Goal: Information Seeking & Learning: Obtain resource

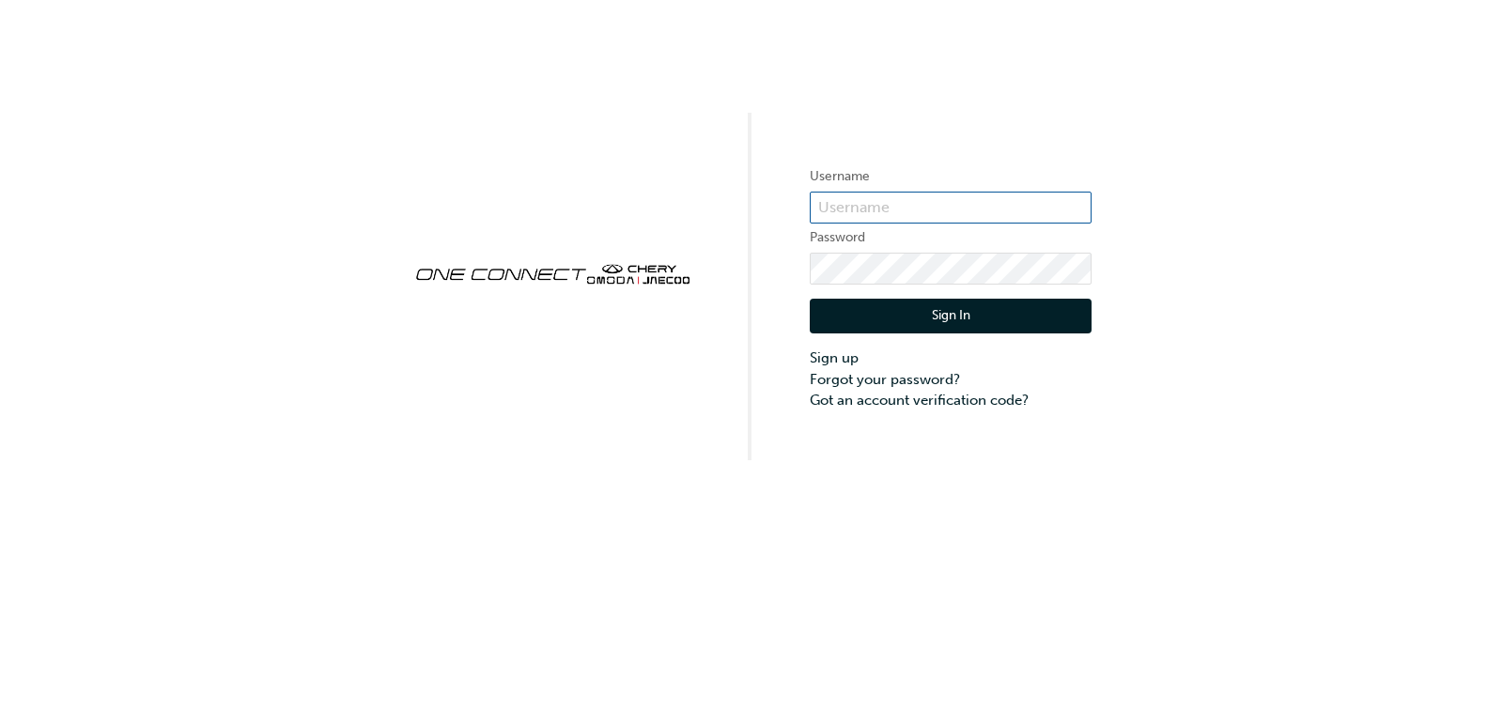
type input "ONE00029"
click at [937, 319] on button "Sign In" at bounding box center [951, 317] width 282 height 36
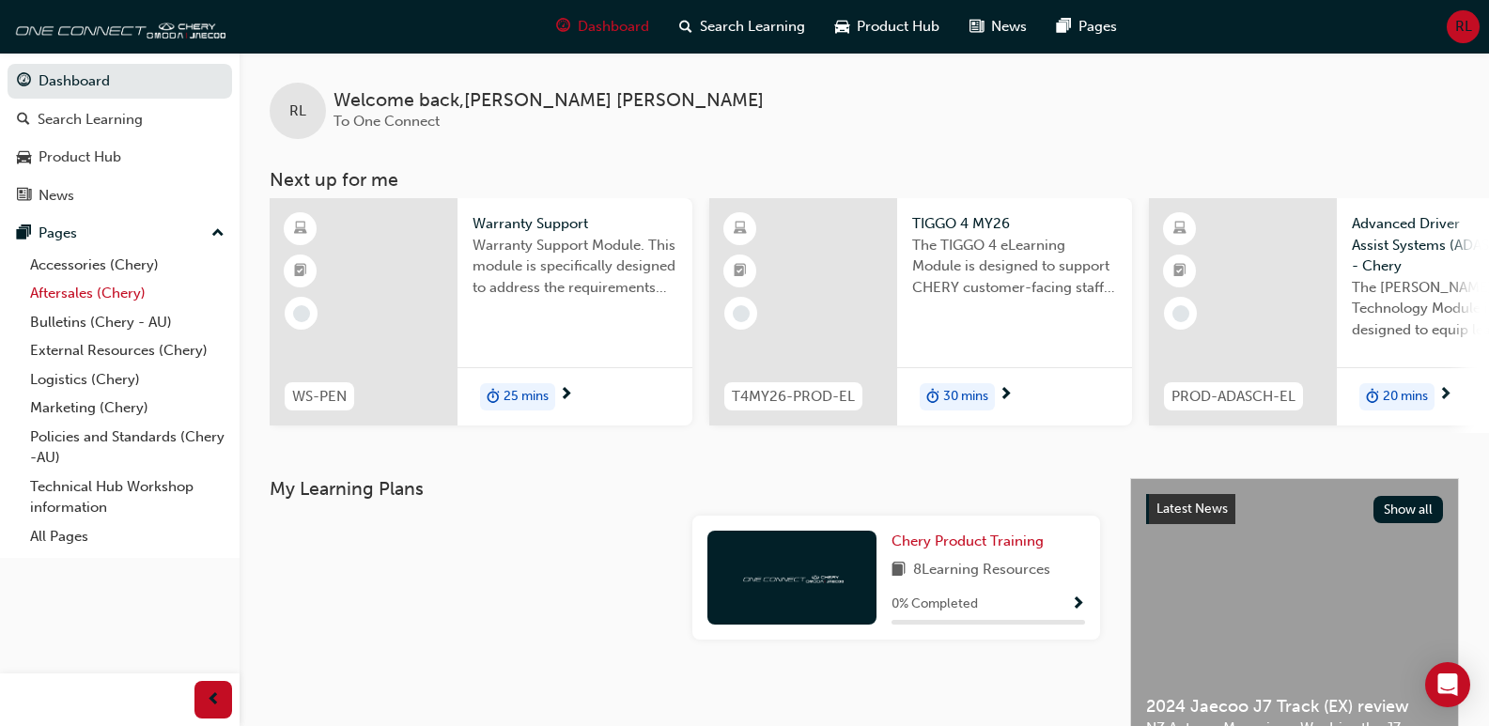
click at [89, 291] on link "Aftersales (Chery)" at bounding box center [127, 293] width 209 height 29
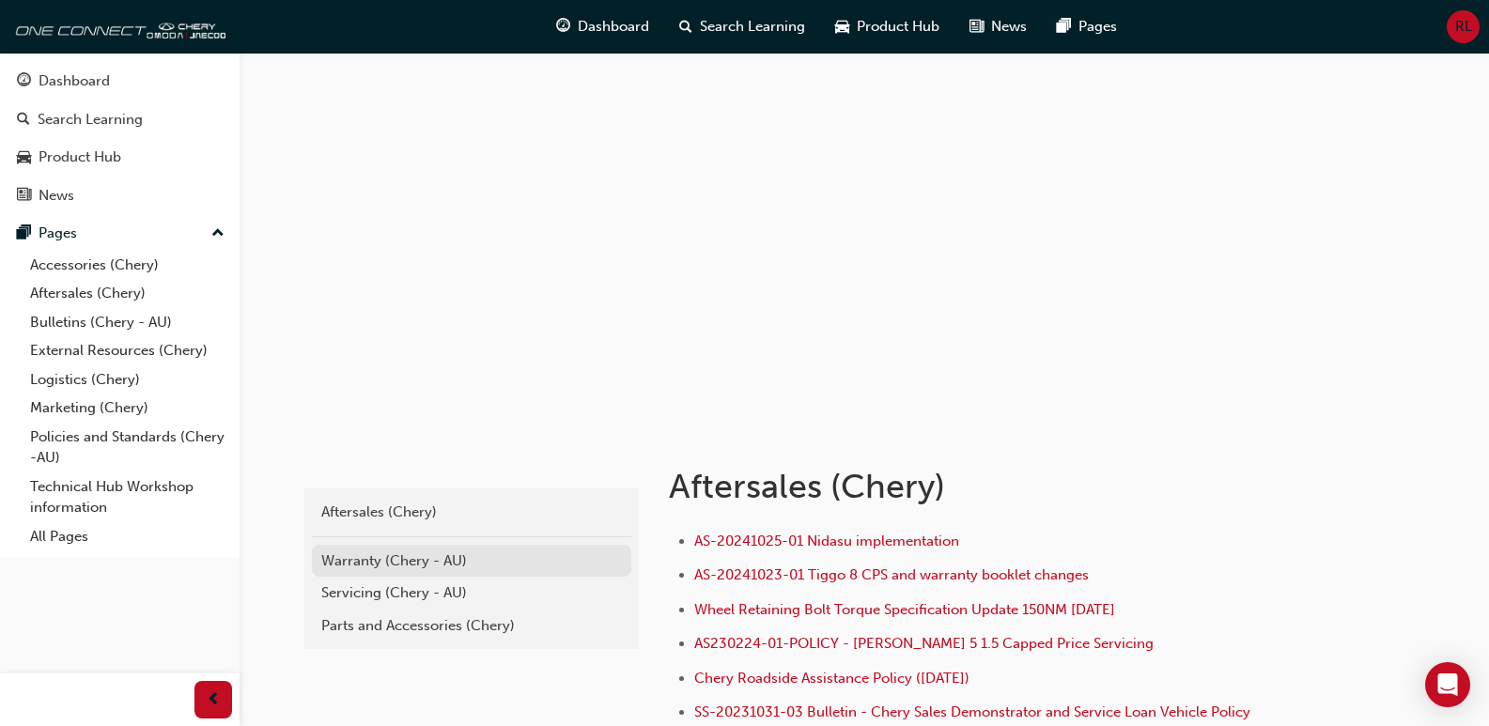
click at [364, 563] on div "Warranty (Chery - AU)" at bounding box center [471, 561] width 301 height 22
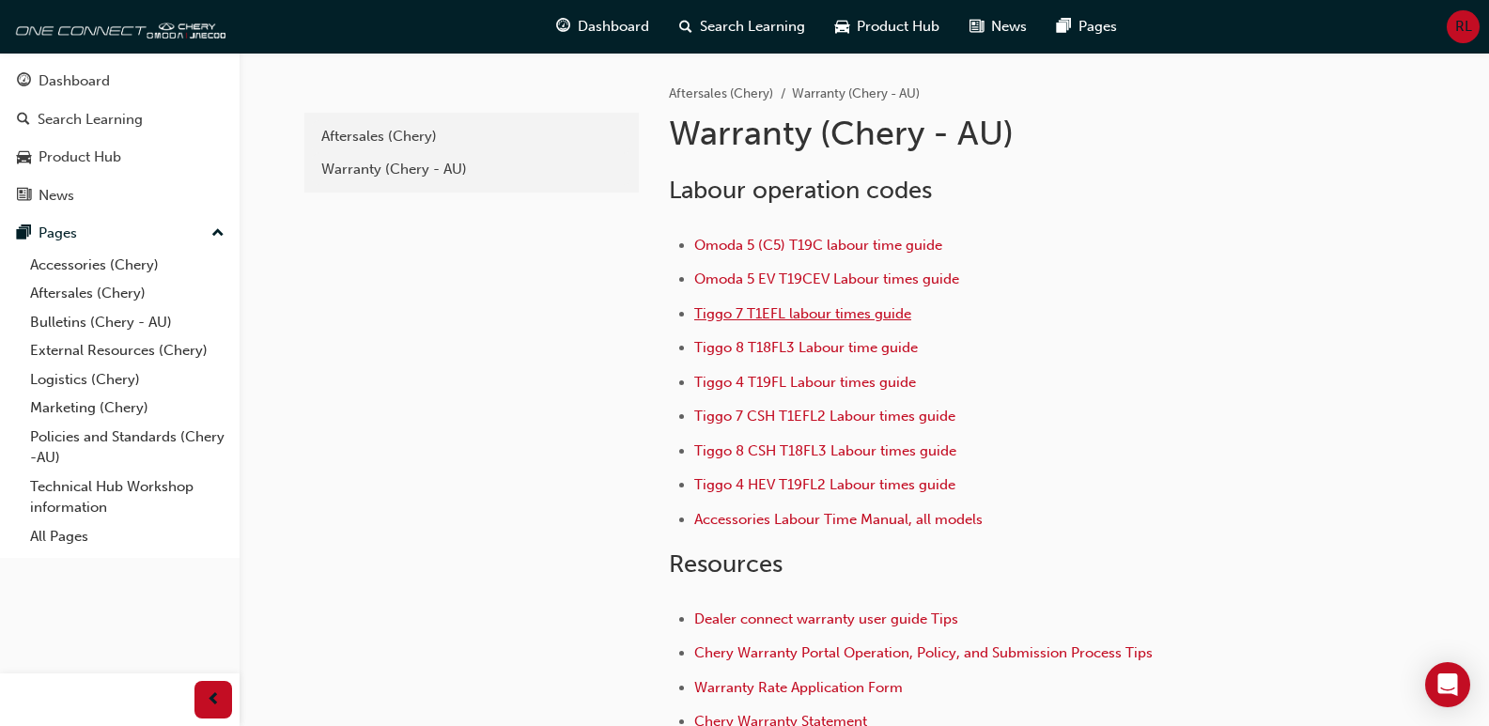
click at [742, 310] on span "Tiggo 7 T1EFL labour times guide" at bounding box center [802, 313] width 217 height 17
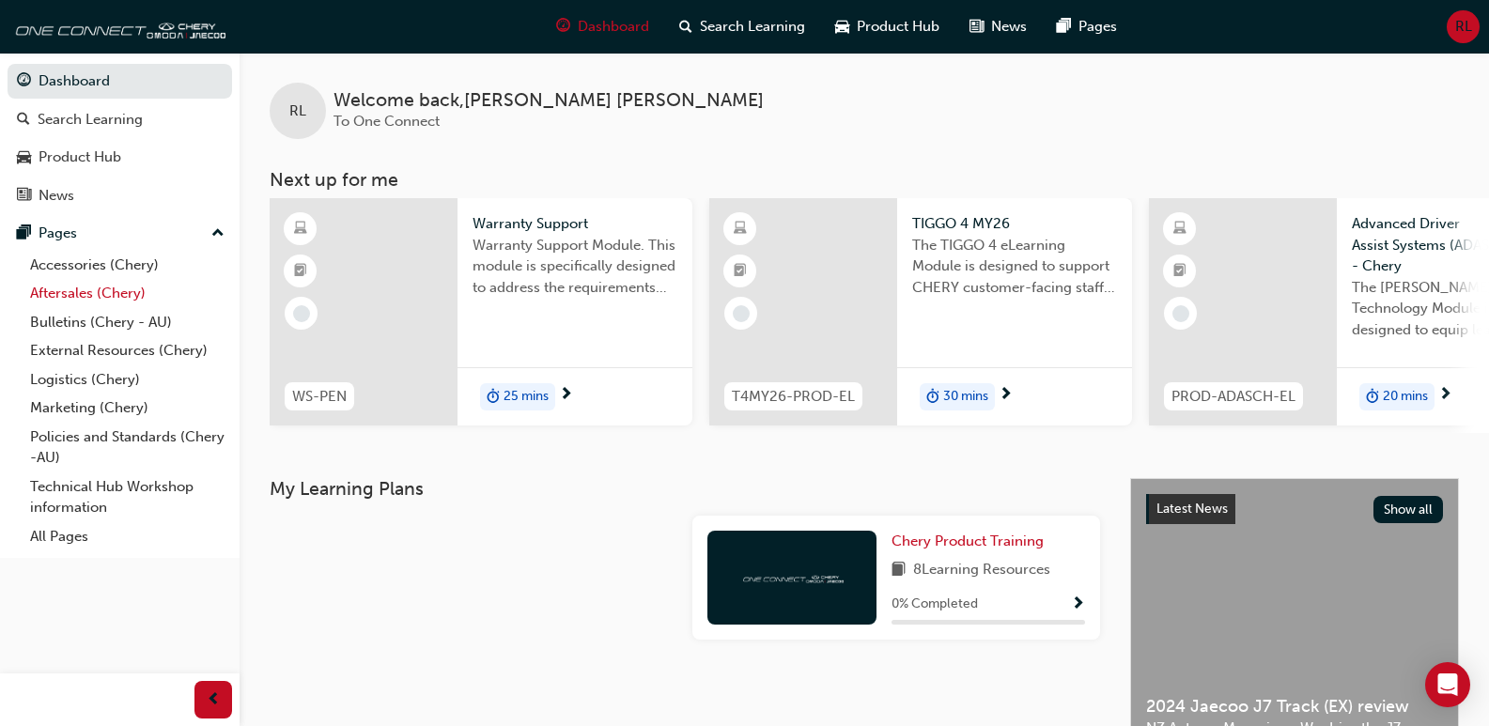
click at [85, 295] on link "Aftersales (Chery)" at bounding box center [127, 293] width 209 height 29
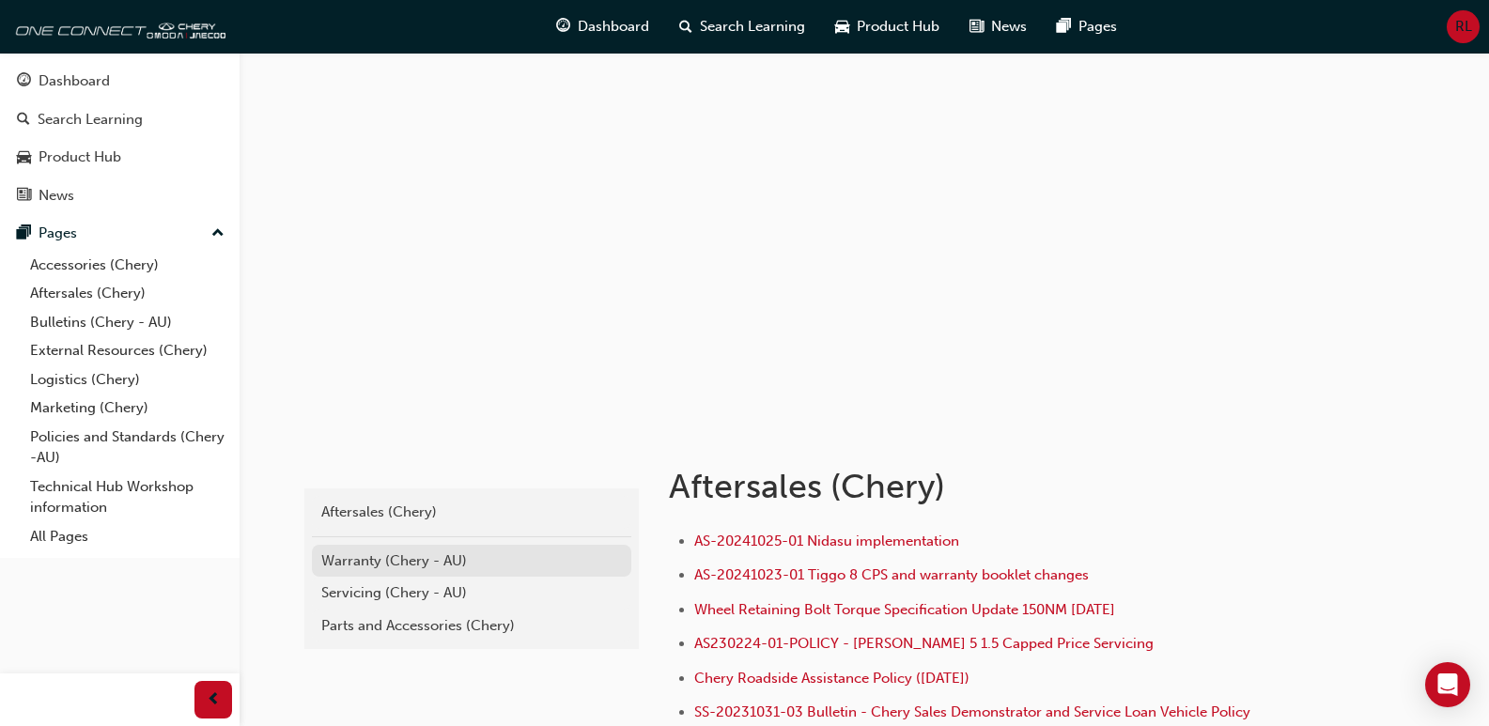
click at [356, 562] on div "Warranty (Chery - AU)" at bounding box center [471, 561] width 301 height 22
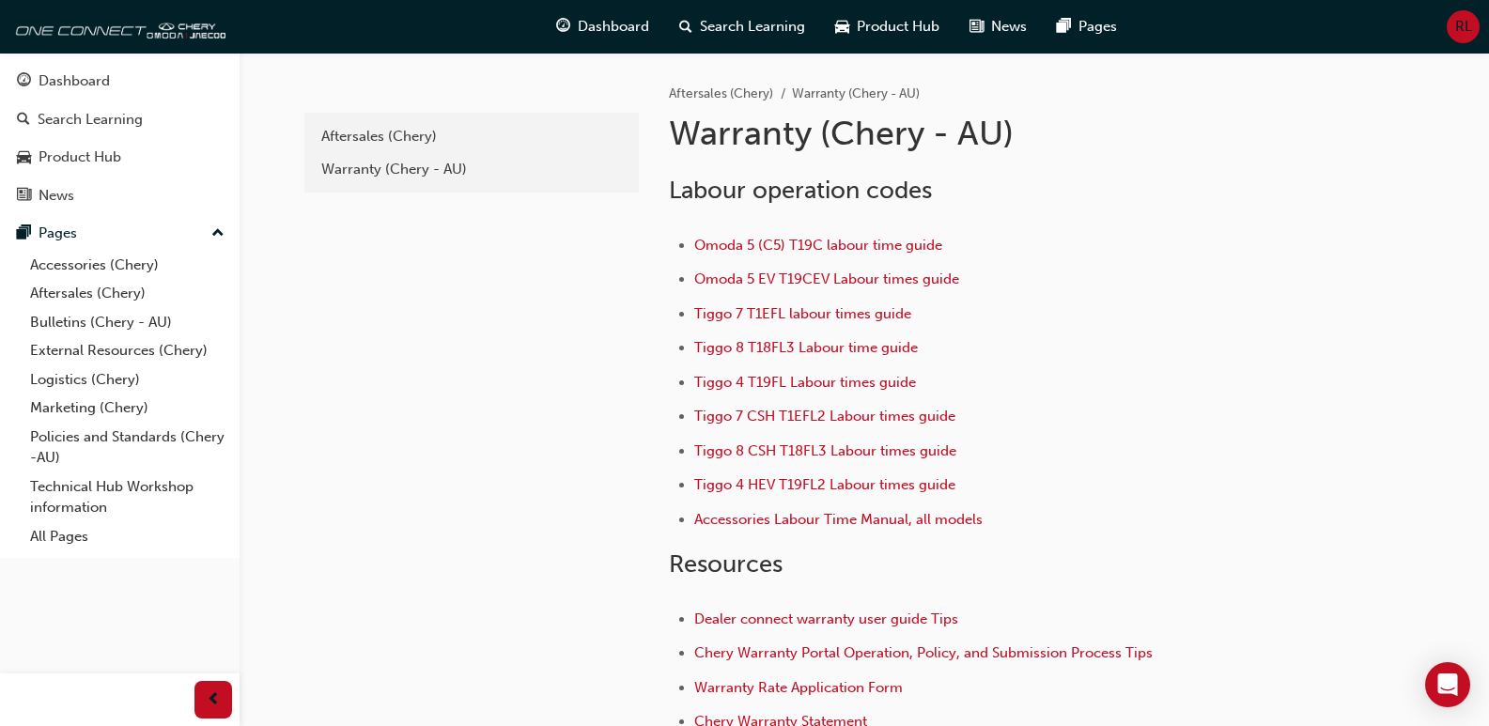
click at [1165, 120] on h1 "Warranty (Chery - AU)" at bounding box center [977, 133] width 616 height 41
click at [790, 314] on span "Tiggo 7 T1EFL labour times guide" at bounding box center [802, 313] width 217 height 17
